Goal: Communication & Community: Answer question/provide support

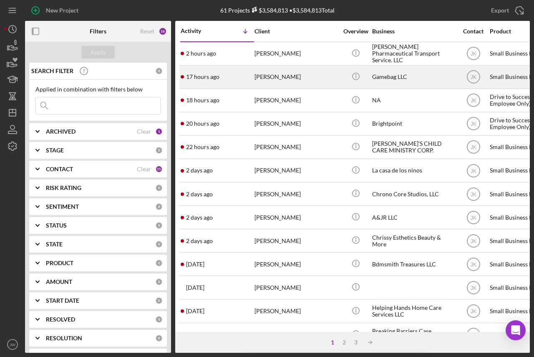
click at [391, 74] on div "Gamebag LLC" at bounding box center [413, 77] width 83 height 22
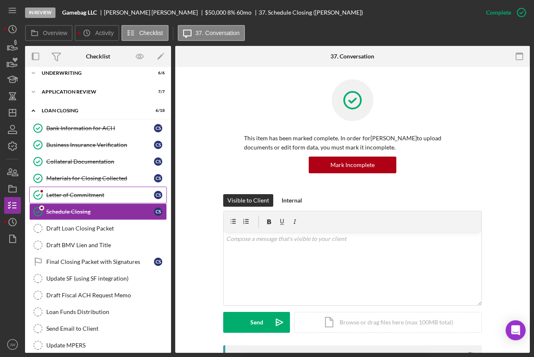
scroll to position [45, 0]
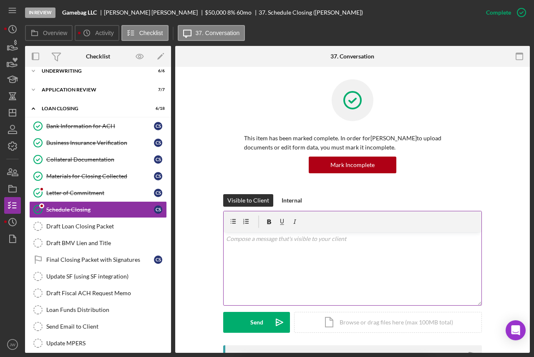
click at [307, 265] on div "v Color teal Color pink Remove color Add row above Add row below Add column bef…" at bounding box center [353, 268] width 258 height 73
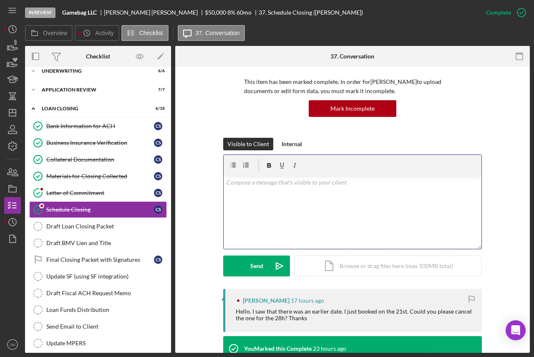
scroll to position [125, 0]
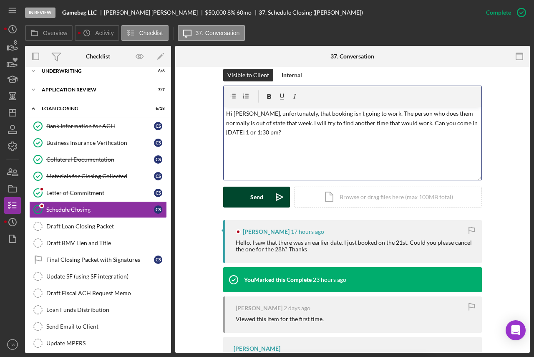
click at [271, 194] on icon "Icon/icon-invite-send" at bounding box center [279, 196] width 21 height 21
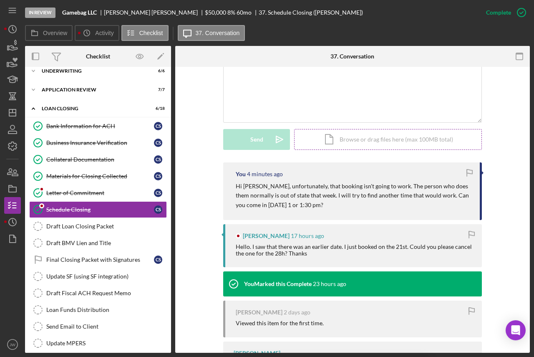
scroll to position [120, 0]
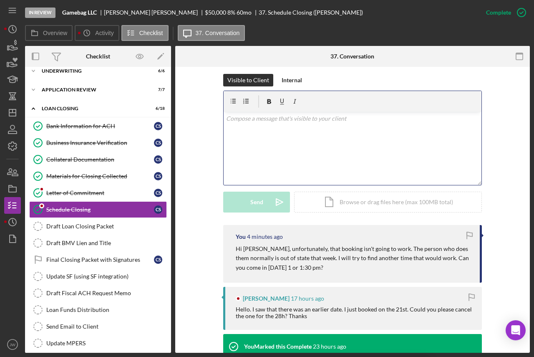
click at [301, 137] on div "v Color teal Color pink Remove color Add row above Add row below Add column bef…" at bounding box center [353, 148] width 258 height 73
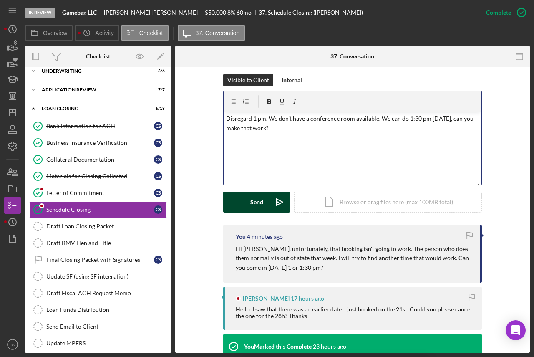
click at [269, 199] on icon "Icon/icon-invite-send" at bounding box center [279, 201] width 21 height 21
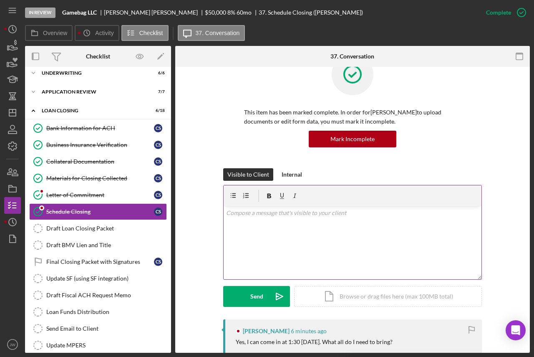
scroll to position [45, 0]
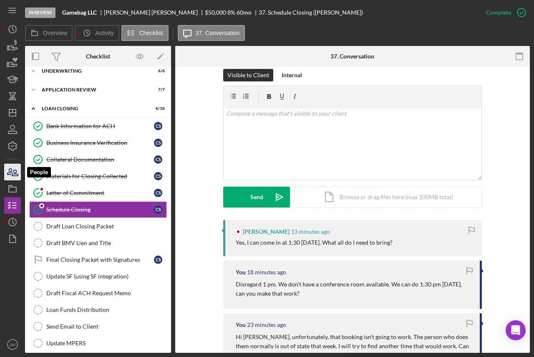
click at [8, 178] on icon "button" at bounding box center [12, 171] width 21 height 21
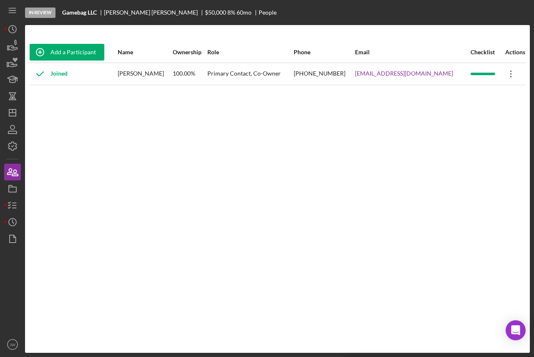
click at [507, 75] on icon "Icon/Overflow" at bounding box center [510, 73] width 21 height 21
click at [191, 163] on div "Add a Participant Name Ownership Role Phone Email Checklist Actions Joined Cody…" at bounding box center [277, 189] width 505 height 294
click at [11, 191] on icon "button" at bounding box center [12, 188] width 21 height 21
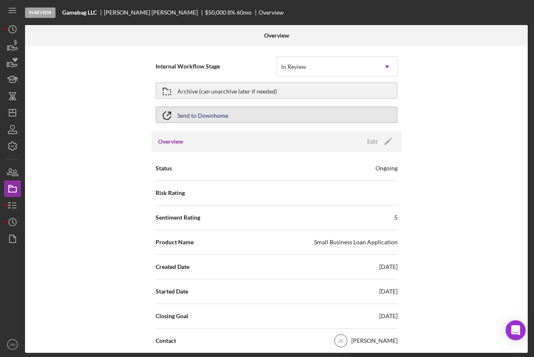
click at [209, 115] on div "Send to Downhome" at bounding box center [202, 114] width 51 height 15
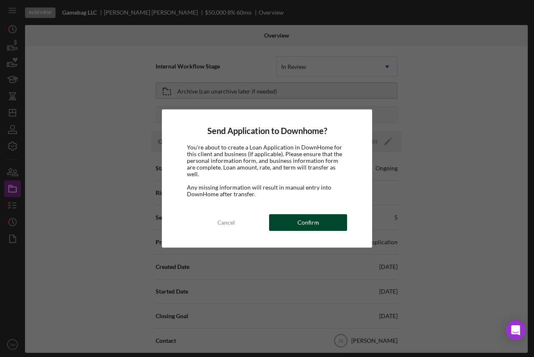
click at [294, 219] on button "Confirm" at bounding box center [308, 222] width 78 height 17
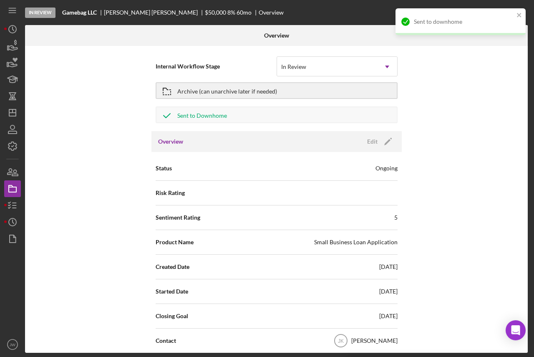
click at [470, 151] on div "Internal Workflow Stage In Review Icon/Dropdown Arrow Archive (can unarchive la…" at bounding box center [276, 199] width 503 height 307
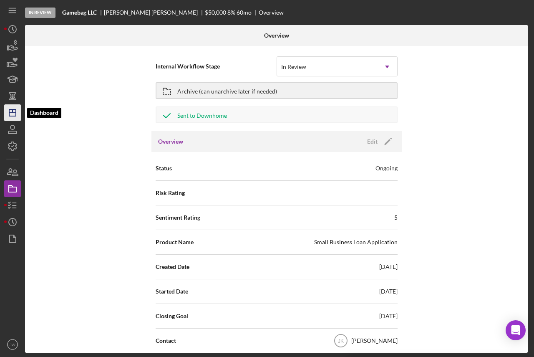
click at [17, 112] on icon "Icon/Dashboard" at bounding box center [12, 112] width 21 height 21
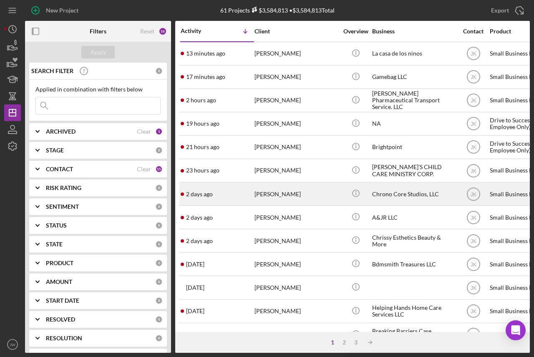
click at [396, 197] on div "Chrono Core Studios, LLC" at bounding box center [413, 194] width 83 height 22
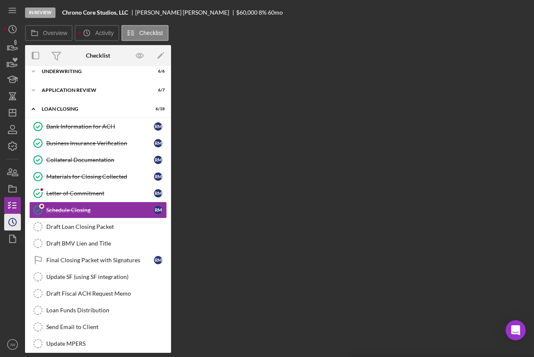
scroll to position [45, 0]
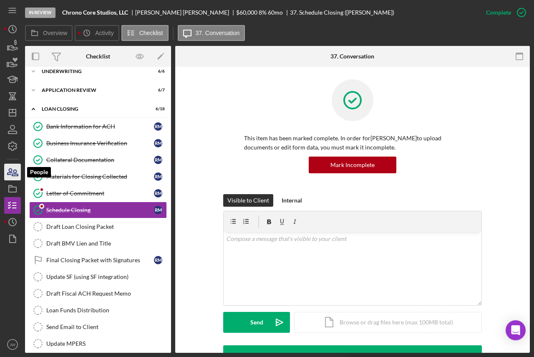
click at [13, 175] on icon "button" at bounding box center [12, 171] width 21 height 21
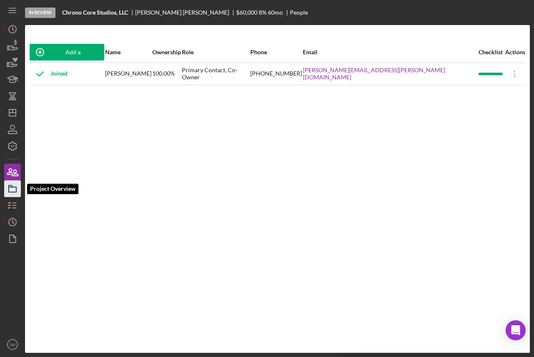
click at [14, 189] on icon "button" at bounding box center [12, 188] width 21 height 21
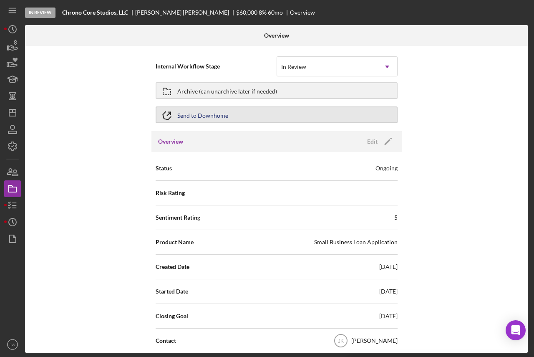
click at [214, 113] on div "Send to Downhome" at bounding box center [202, 114] width 51 height 15
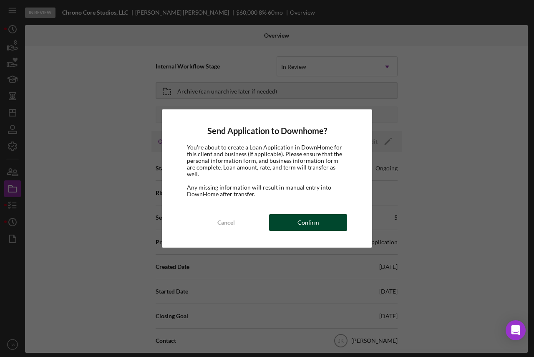
click at [316, 216] on div "Confirm" at bounding box center [308, 222] width 22 height 17
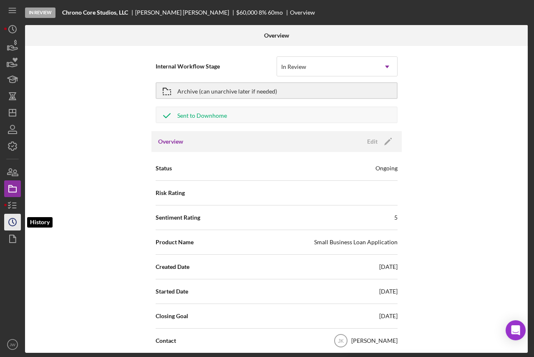
click at [12, 216] on icon "Icon/History" at bounding box center [12, 221] width 21 height 21
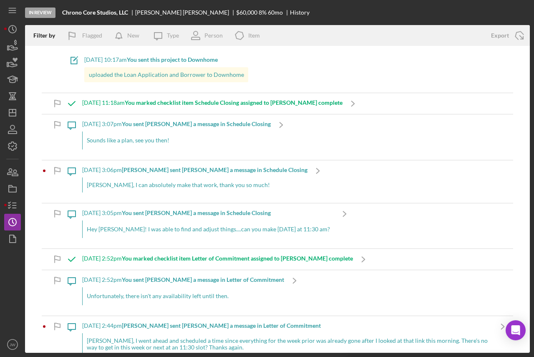
click at [194, 134] on div "Sounds like a plan, see you then!" at bounding box center [176, 140] width 188 height 18
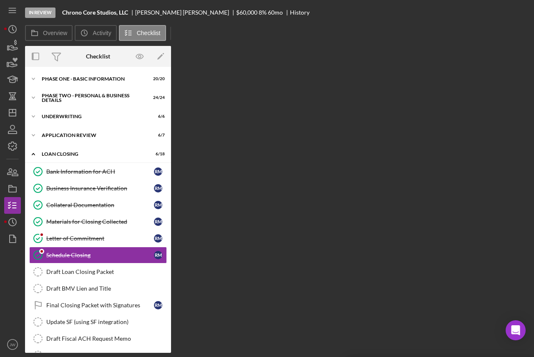
scroll to position [45, 0]
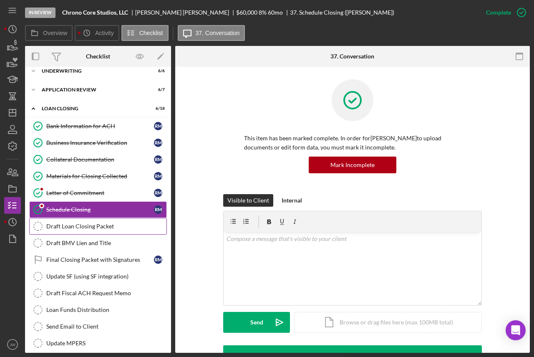
click at [97, 229] on div "Draft Loan Closing Packet" at bounding box center [106, 226] width 120 height 7
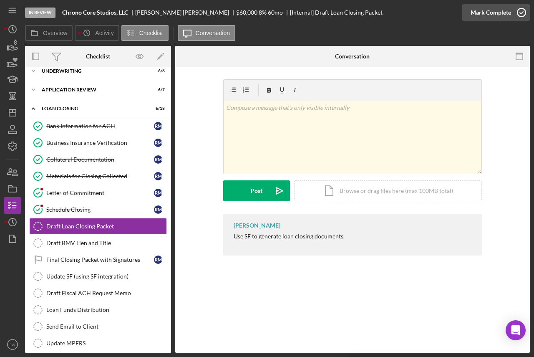
click at [492, 13] on div "Mark Complete" at bounding box center [490, 12] width 40 height 17
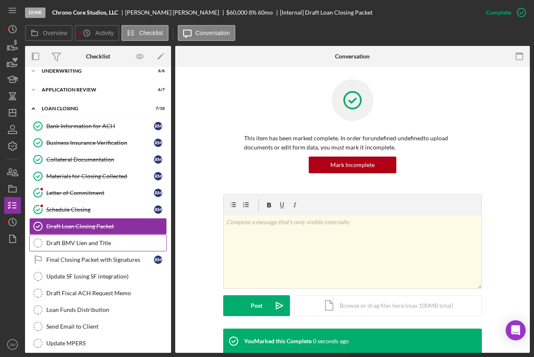
click at [103, 247] on link "Draft BMV Lien and Title Draft BMV Lien and Title" at bounding box center [98, 242] width 138 height 17
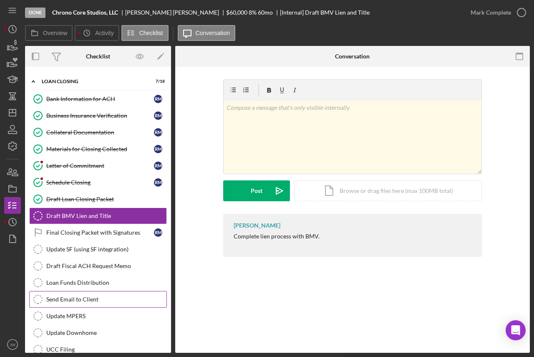
scroll to position [119, 0]
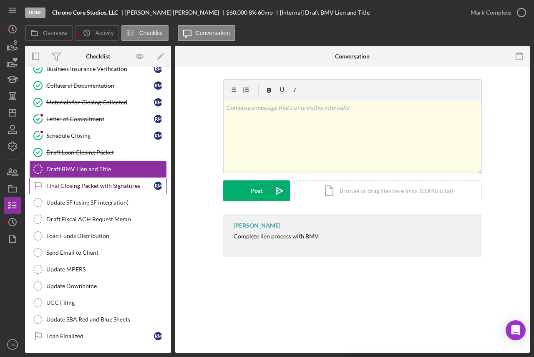
click at [103, 185] on div "Final Closing Packet with Signatures" at bounding box center [100, 185] width 108 height 7
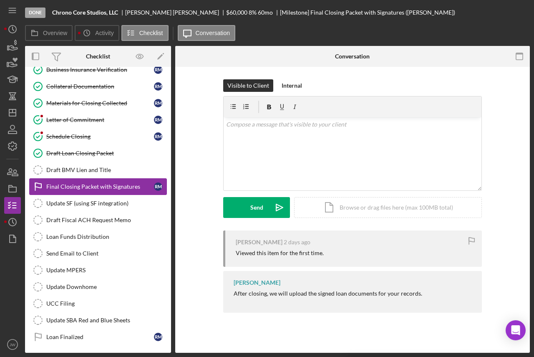
scroll to position [119, 0]
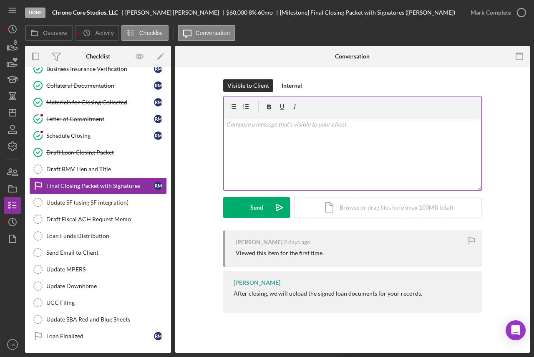
click at [343, 137] on div "v Color teal Color pink Remove color Add row above Add row below Add column bef…" at bounding box center [353, 153] width 258 height 73
click at [226, 124] on p "Please bring with you to closing tomorrow at 11:30" at bounding box center [352, 124] width 253 height 9
drag, startPoint x: 339, startPoint y: 134, endPoint x: 275, endPoint y: 142, distance: 63.9
click at [275, 142] on div "v Color teal Color pink Remove color Add row above Add row below Add column bef…" at bounding box center [353, 153] width 258 height 73
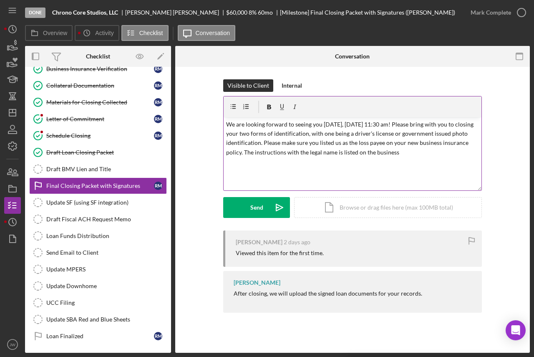
click at [466, 154] on p "We are looking forward to seeing you tomorrow, October 16th, 2025, at 11:30 am!…" at bounding box center [352, 139] width 253 height 38
click at [328, 162] on p "We are looking forward to seeing you tomorrow, October 16th, 2025, at 11:30 am!…" at bounding box center [352, 143] width 253 height 47
drag, startPoint x: 392, startPoint y: 158, endPoint x: 383, endPoint y: 161, distance: 9.4
click at [380, 164] on p "We are looking forward to seeing you tomorrow, October 16th, 2025, at 11:30 am!…" at bounding box center [352, 143] width 253 height 47
click at [385, 163] on p "We are looking forward to seeing you tomorrow, October 16th, 2025, at 11:30 am!…" at bounding box center [352, 143] width 253 height 47
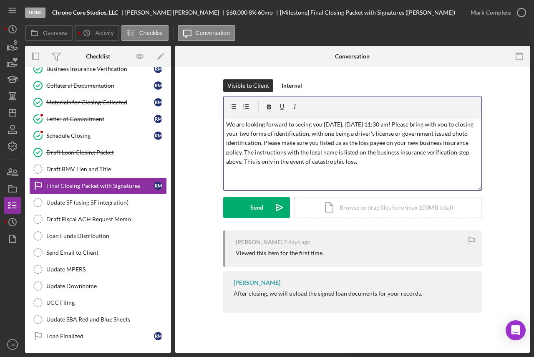
click at [434, 161] on p "We are looking forward to seeing you tomorrow, October 16th, 2025, at 11:30 am!…" at bounding box center [352, 143] width 253 height 47
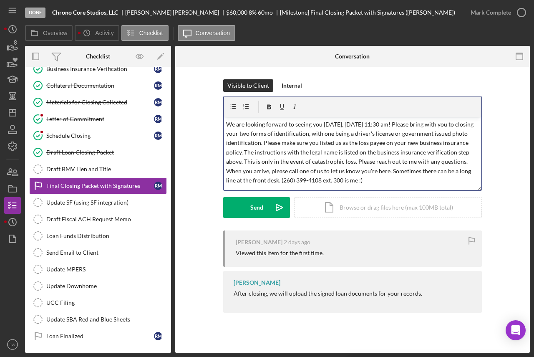
drag, startPoint x: 444, startPoint y: 178, endPoint x: 221, endPoint y: 123, distance: 228.8
click at [221, 123] on div "Visible to Client Internal v Color teal Color pink Remove color Add row above A…" at bounding box center [352, 154] width 329 height 151
copy p "We are looking forward to seeing you [DATE], [DATE] 11:30 am! Please bring with…"
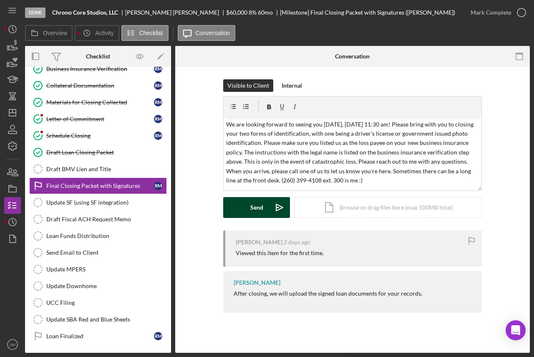
click at [250, 206] on div "Send" at bounding box center [256, 207] width 13 height 21
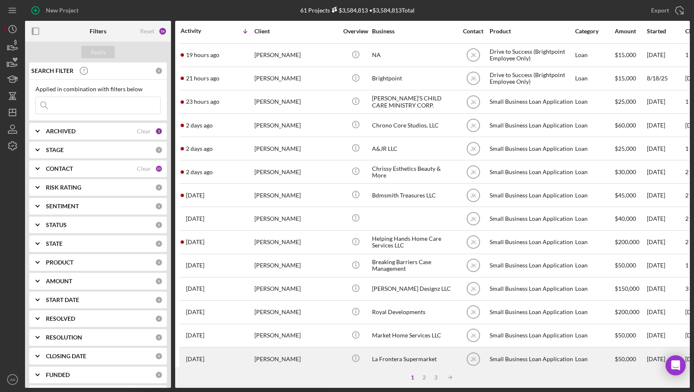
scroll to position [42, 0]
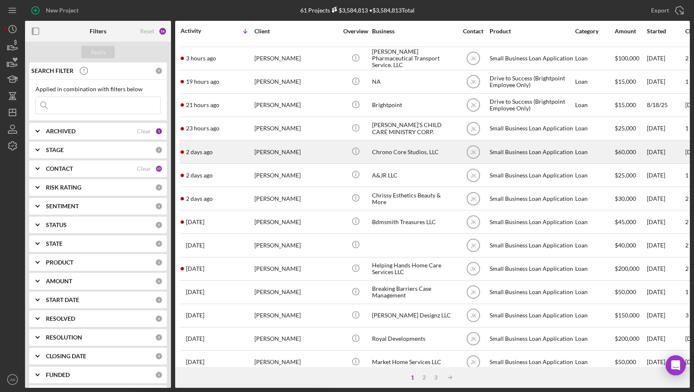
click at [412, 152] on div "Chrono Core Studios, LLC" at bounding box center [413, 152] width 83 height 22
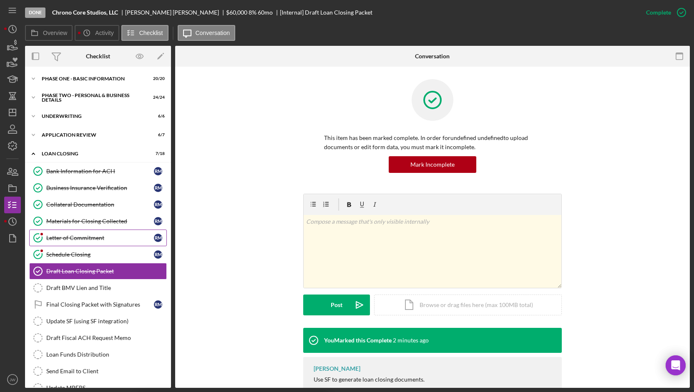
scroll to position [42, 0]
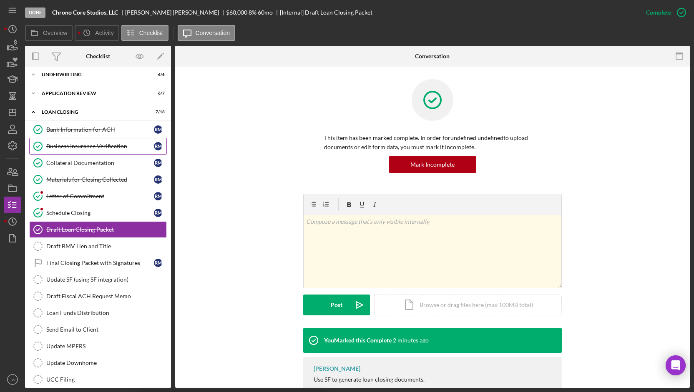
click at [73, 149] on link "Business Insurance Verification Business Insurance Verification R M" at bounding box center [98, 146] width 138 height 17
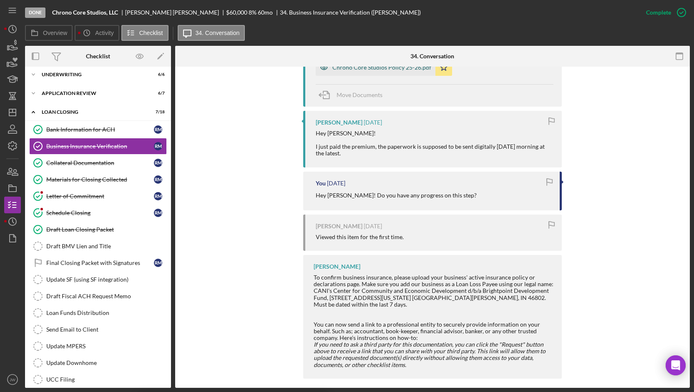
scroll to position [264, 0]
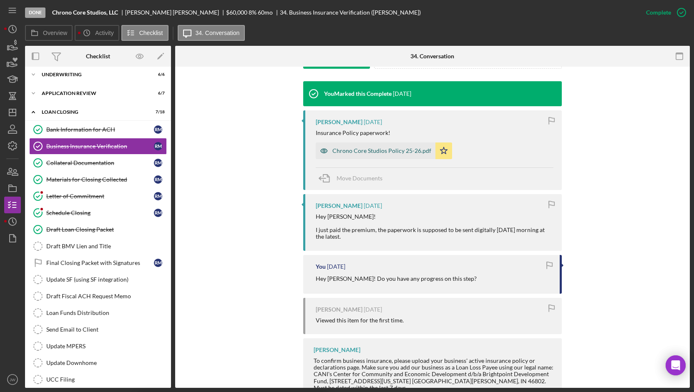
click at [319, 147] on icon "button" at bounding box center [324, 151] width 17 height 17
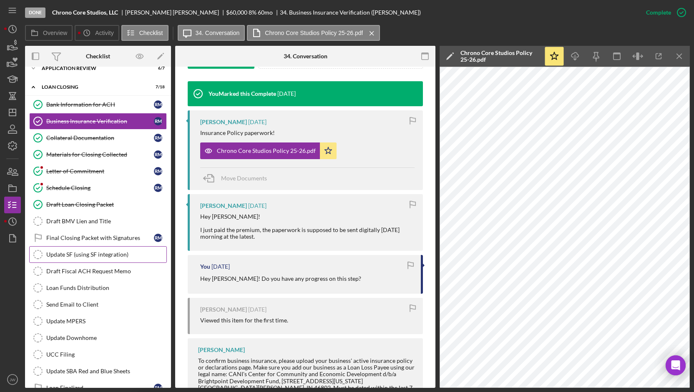
scroll to position [78, 0]
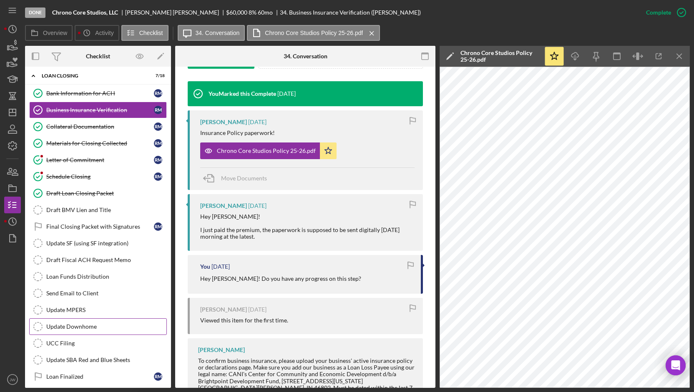
click at [83, 189] on div "Update Downhome" at bounding box center [106, 327] width 120 height 7
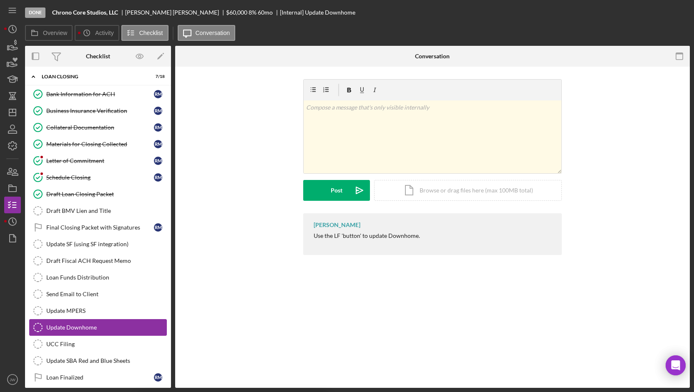
scroll to position [78, 0]
click at [429, 15] on div "Mark Complete" at bounding box center [651, 12] width 40 height 17
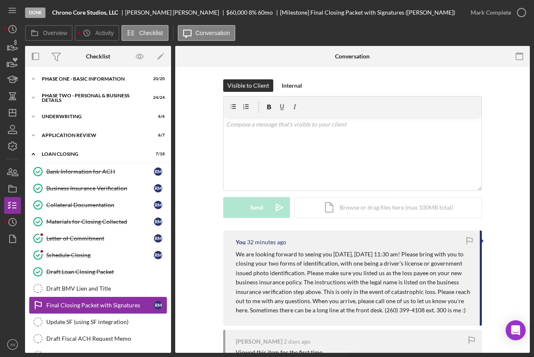
scroll to position [119, 0]
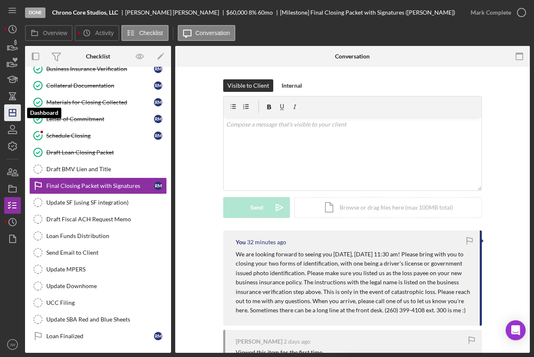
click at [8, 116] on icon "Icon/Dashboard" at bounding box center [12, 112] width 21 height 21
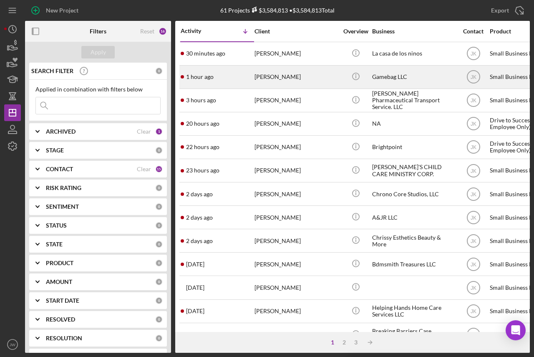
click at [291, 79] on div "[PERSON_NAME]" at bounding box center [295, 77] width 83 height 22
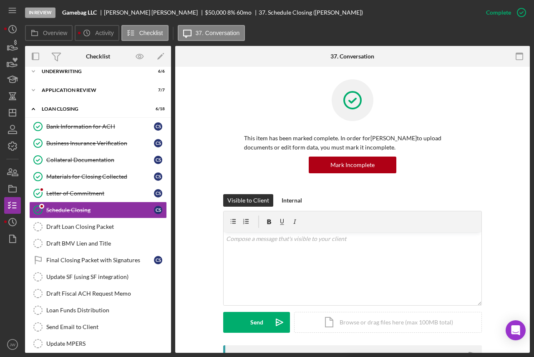
scroll to position [167, 0]
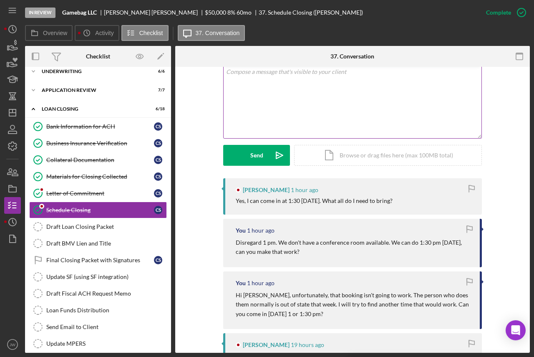
click at [262, 101] on div "v Color teal Color pink Remove color Add row above Add row below Add column bef…" at bounding box center [353, 101] width 258 height 73
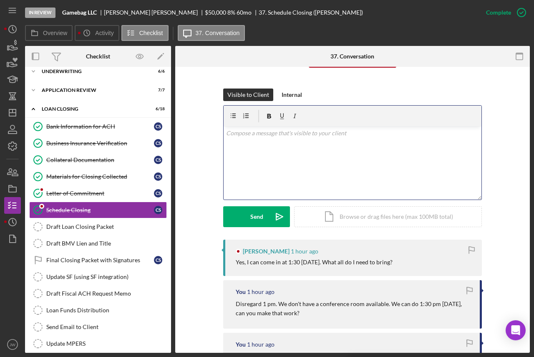
scroll to position [83, 0]
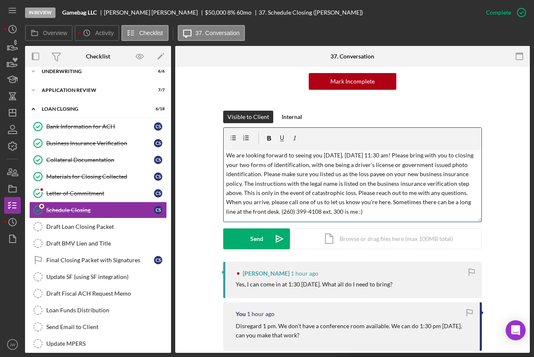
click at [377, 155] on p "We are looking forward to seeing you [DATE], [DATE] 11:30 am! Please bring with…" at bounding box center [352, 183] width 253 height 65
click at [413, 157] on p "We are looking forward to seeing you [DATE], [DATE] 11:30 am! Please bring with…" at bounding box center [352, 183] width 253 height 65
click at [424, 158] on p "We are looking forward to seeing you [DATE], [DATE] 1:30 am! Please bring with …" at bounding box center [352, 183] width 253 height 65
click at [247, 239] on button "Send Icon/icon-invite-send" at bounding box center [256, 238] width 67 height 21
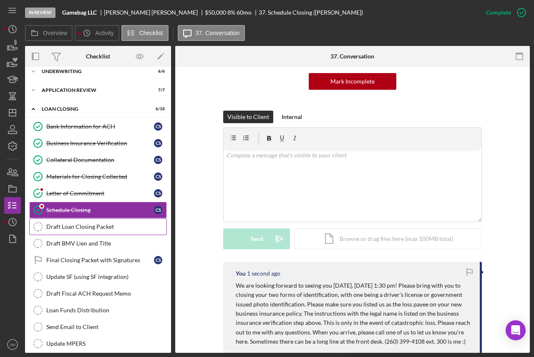
click at [95, 225] on div "Draft Loan Closing Packet" at bounding box center [106, 226] width 120 height 7
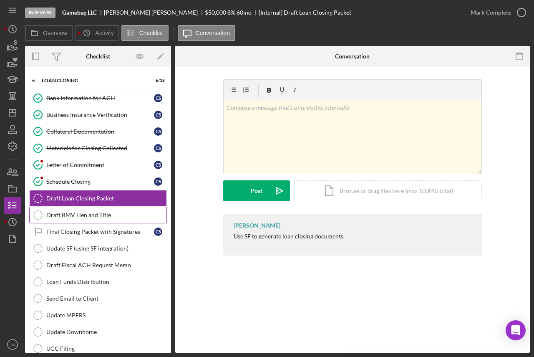
scroll to position [119, 0]
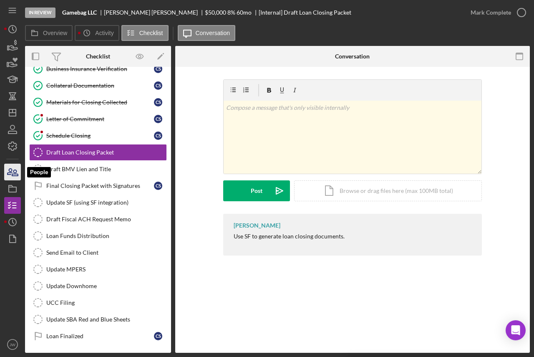
click at [13, 171] on icon "button" at bounding box center [12, 171] width 21 height 21
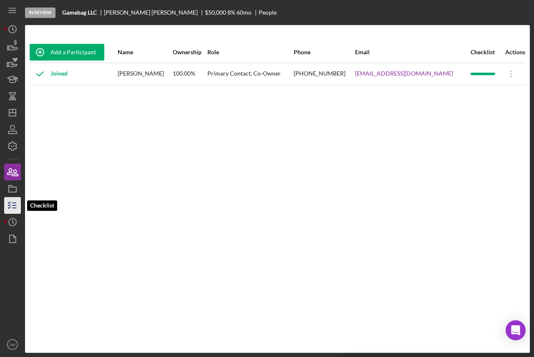
click at [11, 203] on icon "button" at bounding box center [12, 205] width 21 height 21
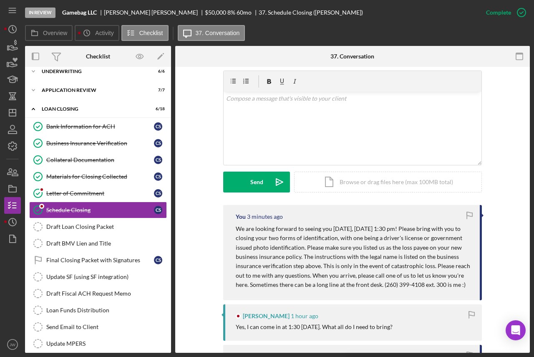
scroll to position [125, 0]
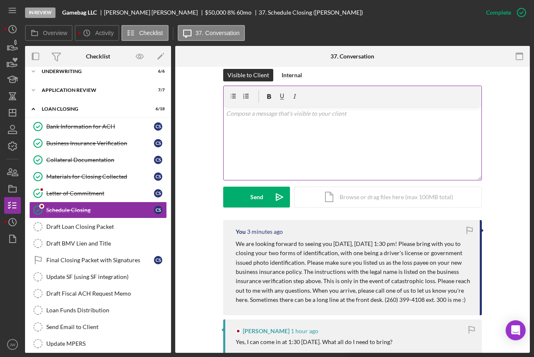
click at [270, 133] on div "v Color teal Color pink Remove color Add row above Add row below Add column bef…" at bounding box center [353, 143] width 258 height 73
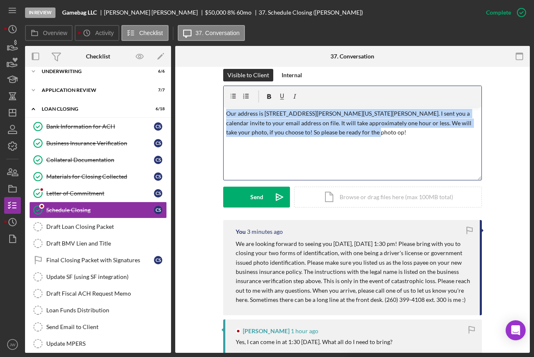
drag, startPoint x: 351, startPoint y: 133, endPoint x: 175, endPoint y: 115, distance: 177.4
click at [175, 115] on div "Overview Internal Workflow Stage In Review Icon/Dropdown Arrow Archive (can una…" at bounding box center [277, 199] width 505 height 307
copy p "Our address is [STREET_ADDRESS][PERSON_NAME][US_STATE][PERSON_NAME]. I sent you…"
drag, startPoint x: 266, startPoint y: 198, endPoint x: 207, endPoint y: 209, distance: 60.3
click at [266, 198] on button "Send Icon/icon-invite-send" at bounding box center [256, 196] width 67 height 21
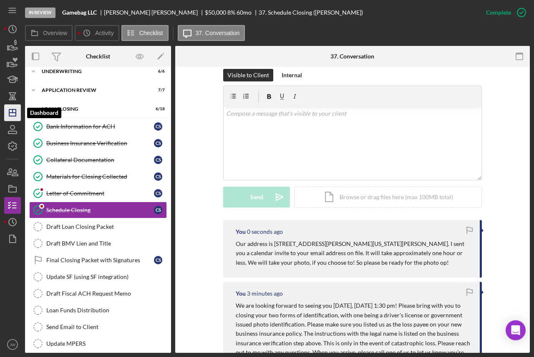
click at [13, 108] on icon "Icon/Dashboard" at bounding box center [12, 112] width 21 height 21
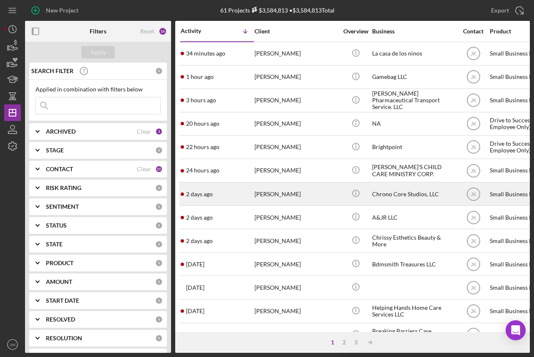
click at [370, 196] on div "Icon/Info" at bounding box center [355, 194] width 31 height 22
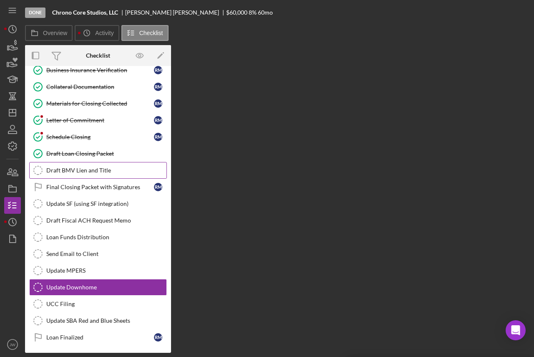
scroll to position [118, 0]
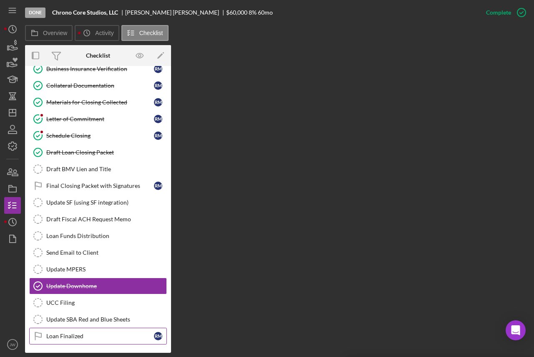
click at [72, 338] on div "Loan Finalized" at bounding box center [100, 335] width 108 height 7
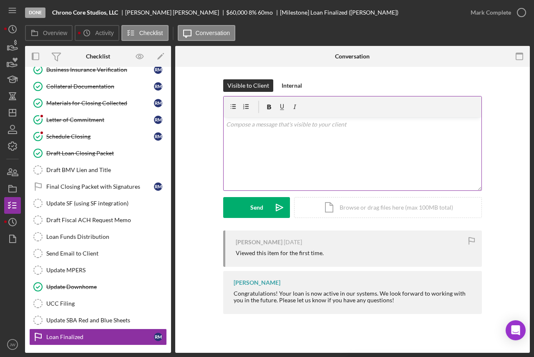
click at [271, 116] on div at bounding box center [353, 106] width 258 height 21
click at [271, 128] on p at bounding box center [352, 124] width 253 height 9
click at [84, 139] on div "Schedule Closing" at bounding box center [100, 136] width 108 height 7
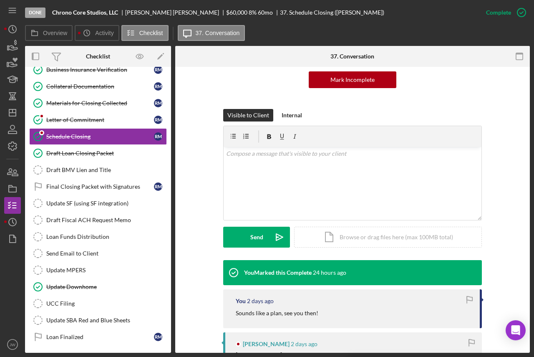
scroll to position [250, 0]
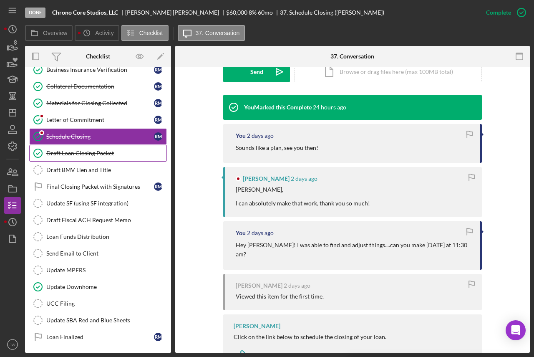
click at [126, 154] on div "Draft Loan Closing Packet" at bounding box center [106, 153] width 120 height 7
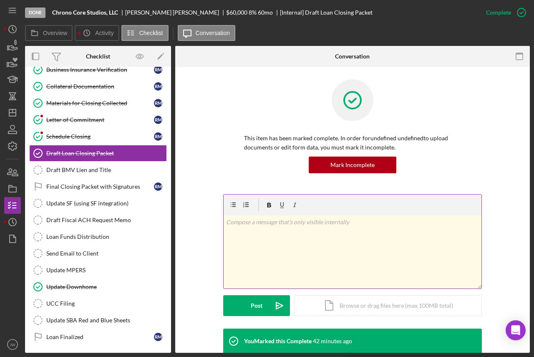
scroll to position [63, 0]
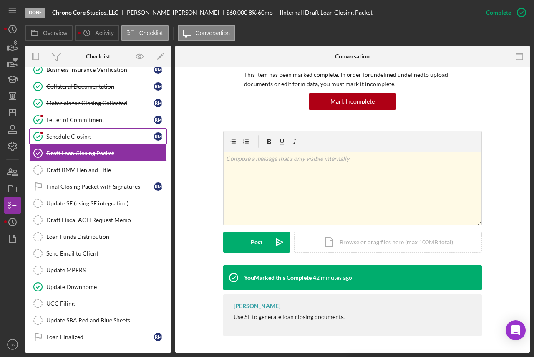
click at [72, 138] on div "Schedule Closing" at bounding box center [100, 136] width 108 height 7
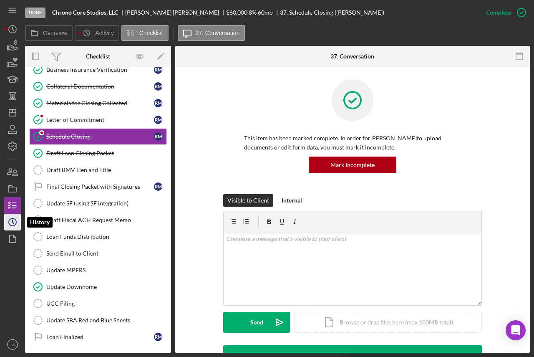
click at [13, 221] on polyline "button" at bounding box center [13, 221] width 1 height 3
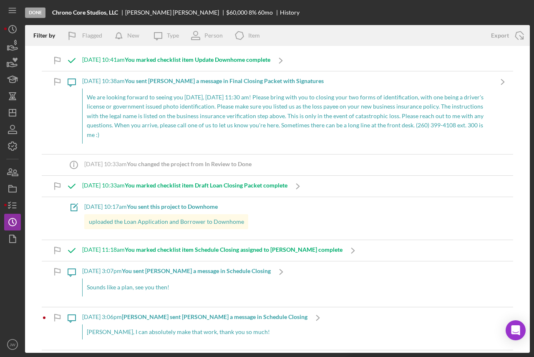
click at [95, 101] on p "We are looking forward to seeing you [DATE], [DATE] 11:30 am! Please bring with…" at bounding box center [287, 116] width 401 height 47
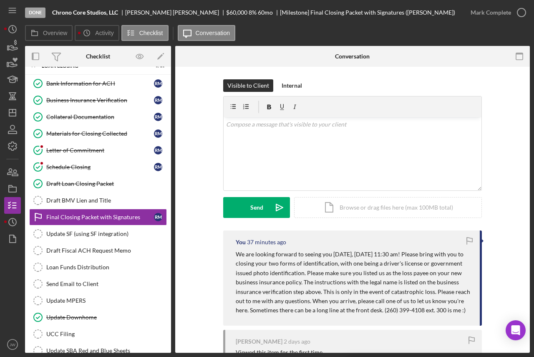
scroll to position [95, 0]
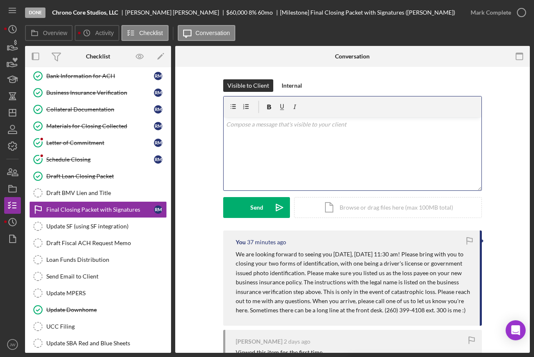
click at [288, 138] on div "v Color teal Color pink Remove color Add row above Add row below Add column bef…" at bounding box center [353, 153] width 258 height 73
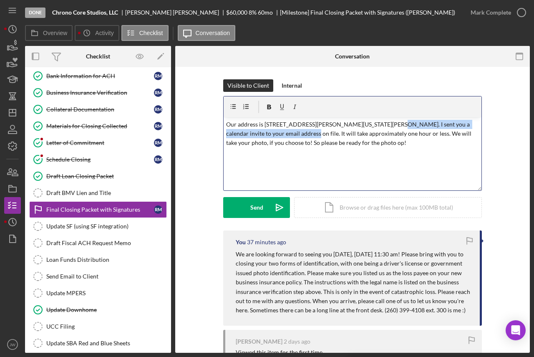
drag, startPoint x: 278, startPoint y: 136, endPoint x: 382, endPoint y: 127, distance: 104.7
click at [382, 127] on p "Our address is [STREET_ADDRESS][PERSON_NAME][US_STATE][PERSON_NAME]. I sent you…" at bounding box center [352, 134] width 253 height 28
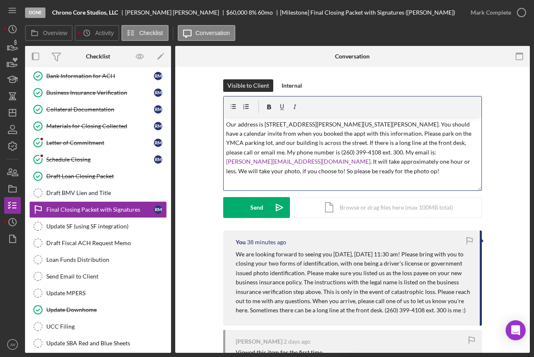
click at [453, 152] on p "Our address is [STREET_ADDRESS][PERSON_NAME][US_STATE][PERSON_NAME]. You should…" at bounding box center [352, 148] width 253 height 56
click at [327, 169] on p "Our address is [STREET_ADDRESS][PERSON_NAME][US_STATE][PERSON_NAME]. You should…" at bounding box center [352, 148] width 253 height 56
click at [269, 203] on icon "Icon/icon-invite-send" at bounding box center [279, 207] width 21 height 21
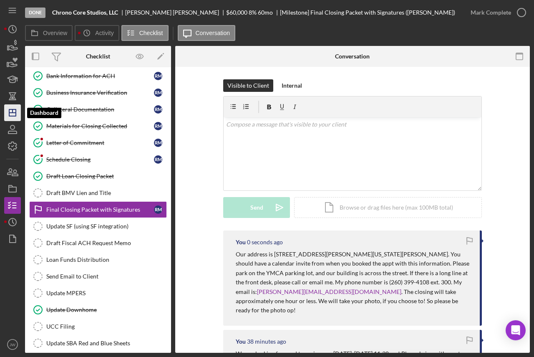
click at [6, 110] on icon "Icon/Dashboard" at bounding box center [12, 112] width 21 height 21
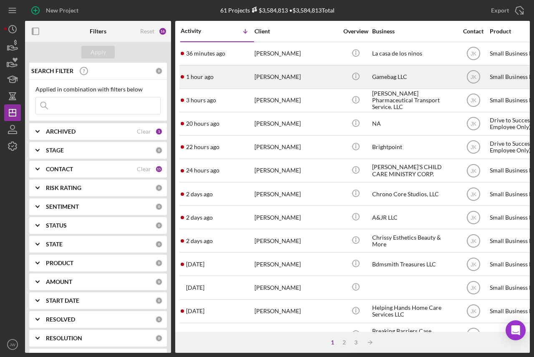
click at [400, 78] on div "Gamebag LLC" at bounding box center [413, 77] width 83 height 22
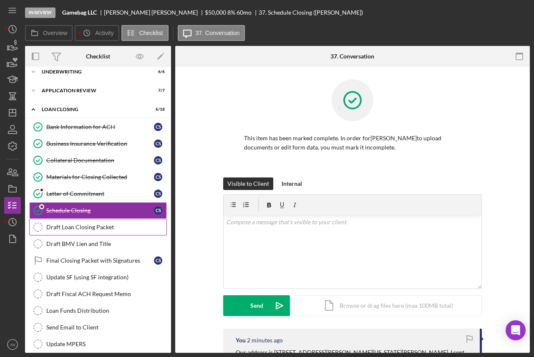
scroll to position [45, 0]
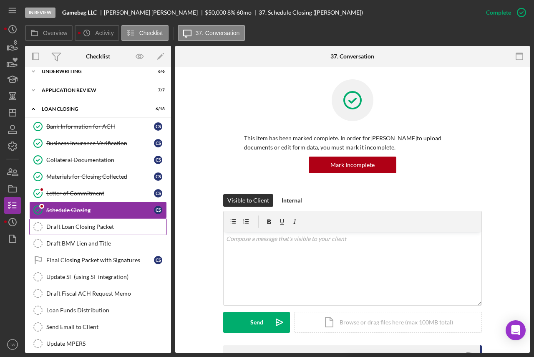
click at [75, 226] on div "Draft Loan Closing Packet" at bounding box center [106, 226] width 120 height 7
